Goal: Information Seeking & Learning: Learn about a topic

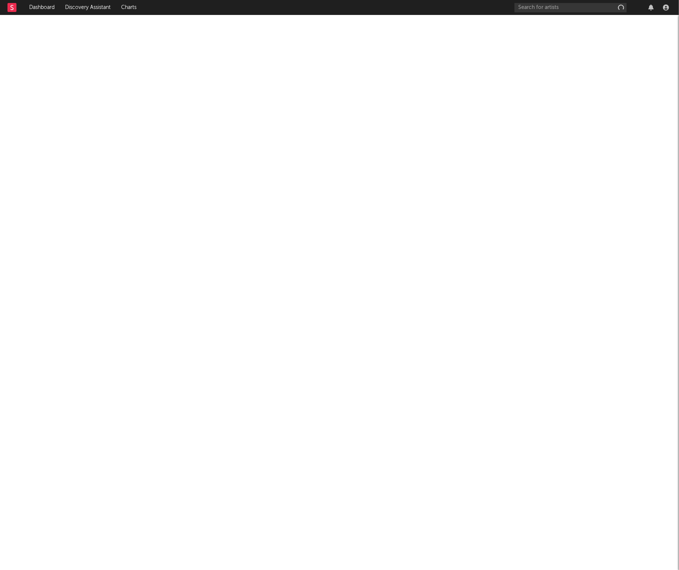
click at [339, 207] on div at bounding box center [339, 292] width 679 height 555
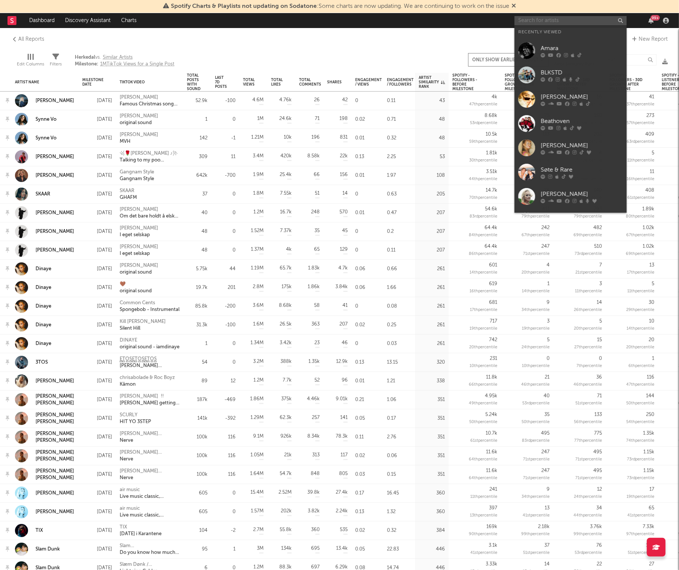
click at [570, 21] on input "text" at bounding box center [570, 20] width 112 height 9
click at [546, 53] on div at bounding box center [582, 55] width 82 height 4
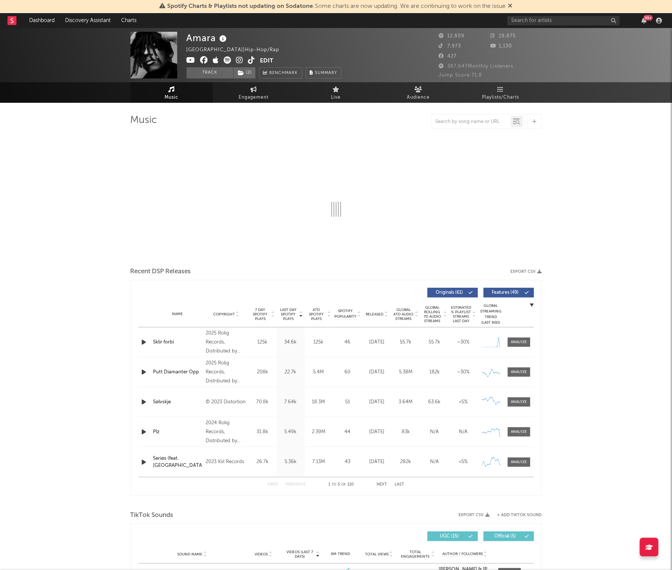
select select "6m"
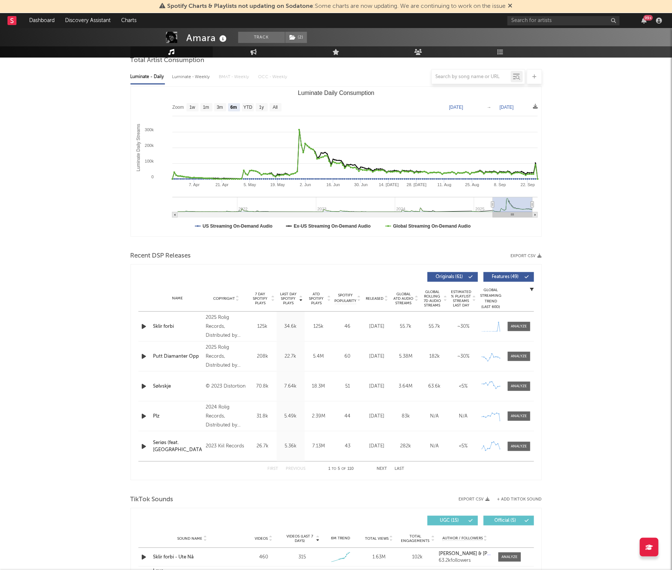
scroll to position [262, 0]
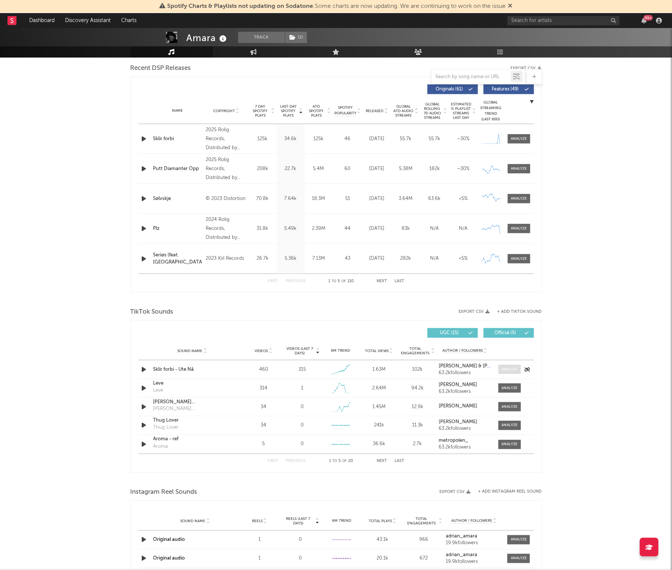
click at [512, 372] on div at bounding box center [509, 370] width 16 height 6
click at [507, 369] on div at bounding box center [509, 370] width 16 height 6
select select "1w"
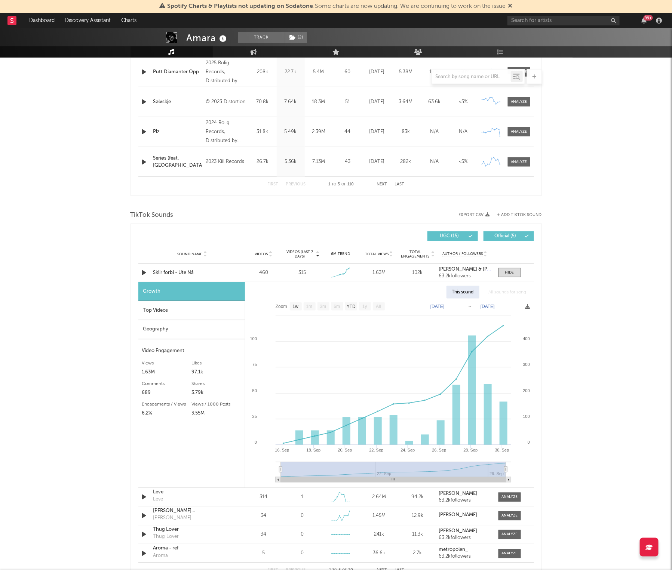
scroll to position [368, 0]
